Goal: Find specific page/section: Find specific page/section

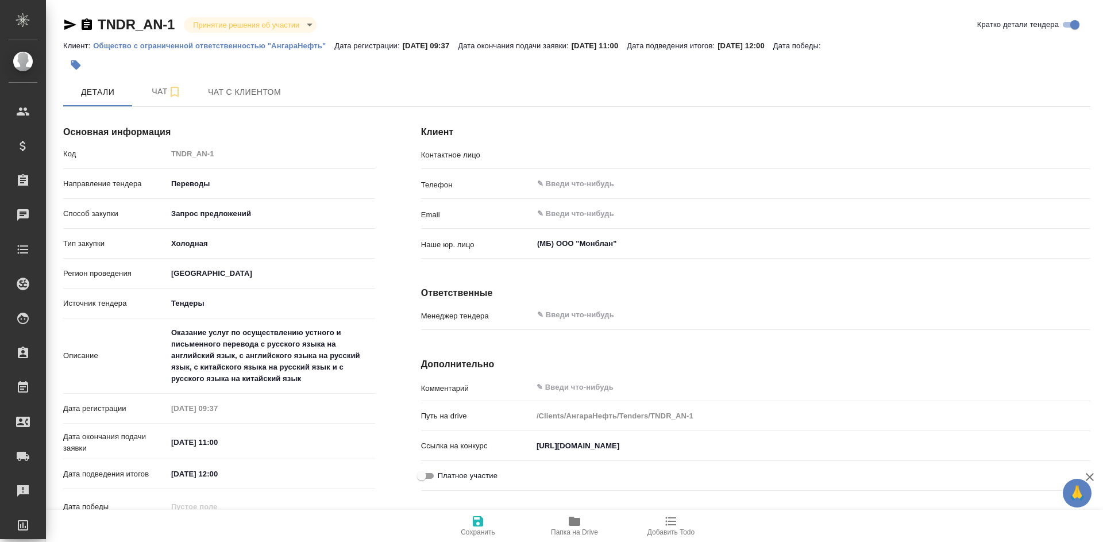
type input "[PERSON_NAME] [PERSON_NAME]"
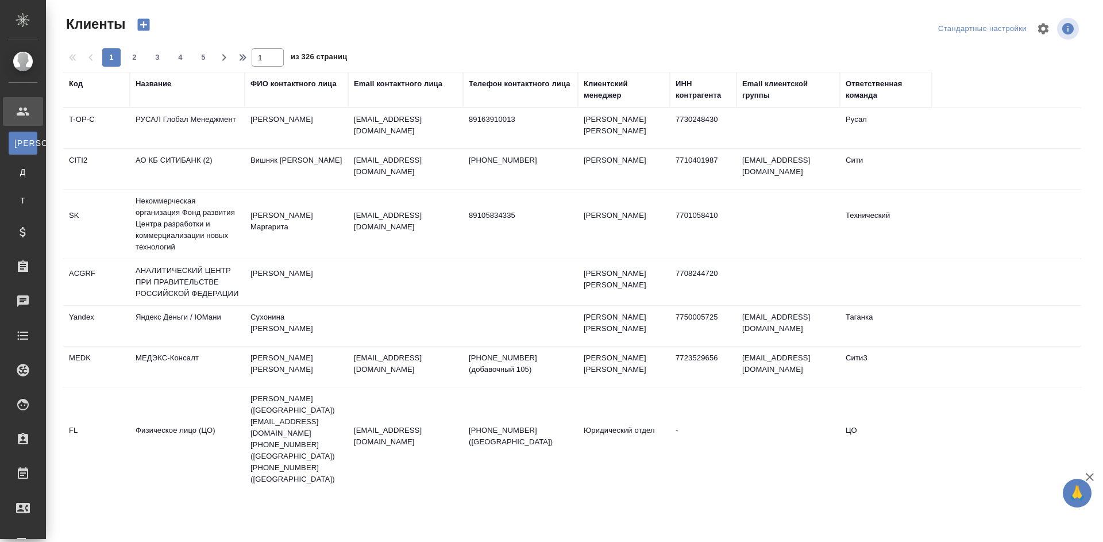
select select "RU"
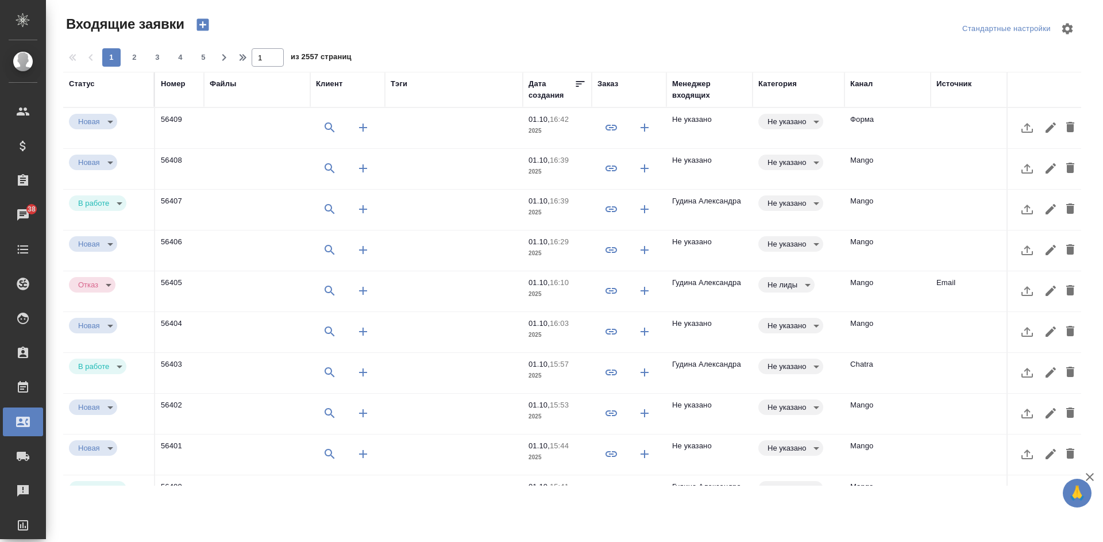
select select "RU"
